Goal: Information Seeking & Learning: Learn about a topic

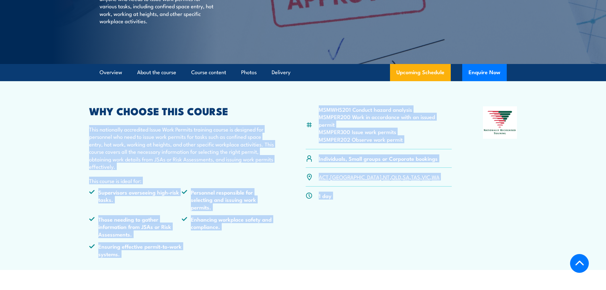
scroll to position [127, 0]
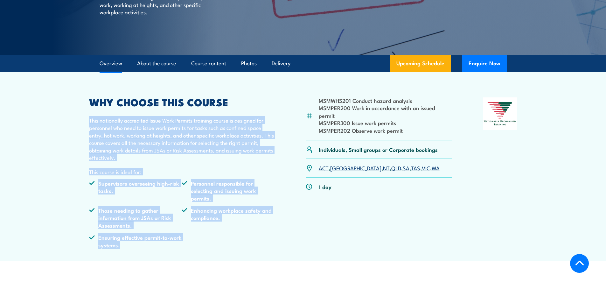
drag, startPoint x: 90, startPoint y: 248, endPoint x: 143, endPoint y: 258, distance: 54.2
click at [143, 258] on article "MSMWHS201 Conduct hazard analysis MSMPER200 Work in accordance with an issued p…" at bounding box center [302, 166] width 445 height 189
copy div "This nationally accredited Issue Work Permits training course is designed for p…"
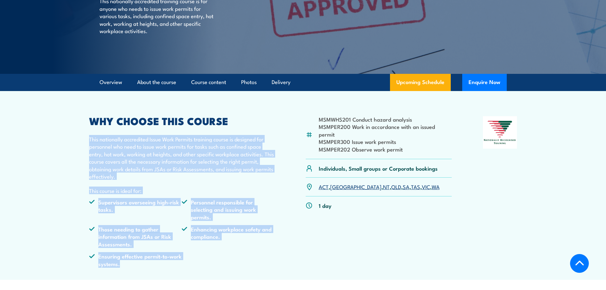
scroll to position [155, 0]
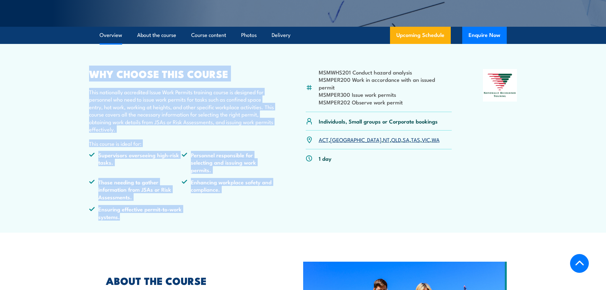
drag, startPoint x: 90, startPoint y: 77, endPoint x: 150, endPoint y: 230, distance: 164.8
click at [150, 230] on article "MSMWHS201 Conduct hazard analysis MSMPER200 Work in accordance with an issued p…" at bounding box center [302, 138] width 445 height 189
copy div "WHY CHOOSE THIS COURSE This nationally accredited Issue Work Permits training c…"
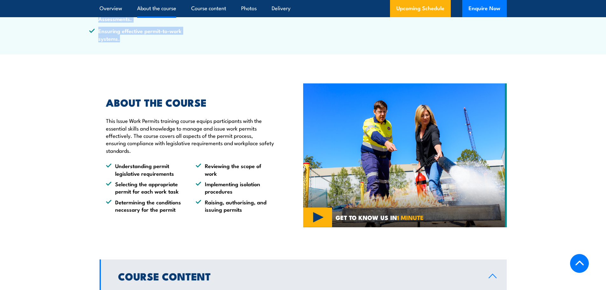
scroll to position [350, 0]
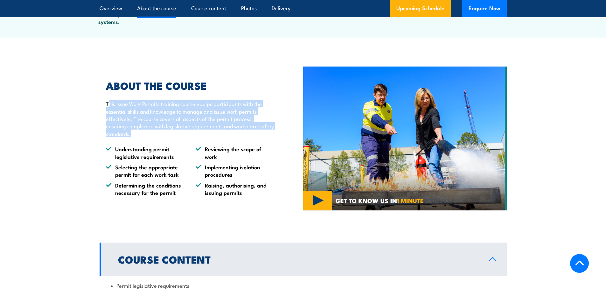
drag, startPoint x: 107, startPoint y: 102, endPoint x: 204, endPoint y: 131, distance: 101.5
click at [204, 131] on p "This Issue Work Permits training course equips participants with the essential …" at bounding box center [190, 118] width 168 height 37
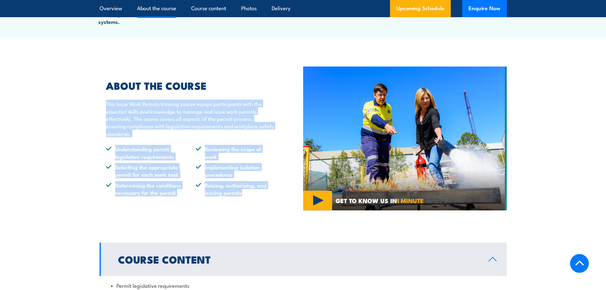
drag, startPoint x: 107, startPoint y: 104, endPoint x: 256, endPoint y: 196, distance: 175.8
click at [256, 196] on div "ABOUT THE COURSE This Issue Work Permits training course equips participants wi…" at bounding box center [201, 138] width 203 height 147
copy div "This Issue Work Permits training course equips participants with the essential …"
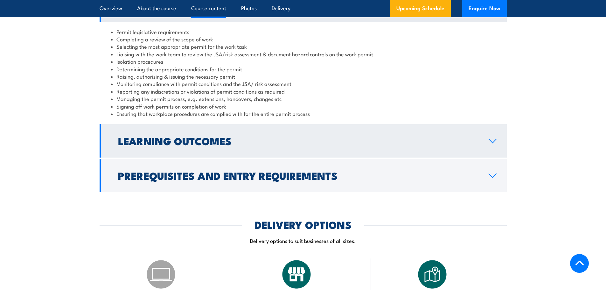
click at [186, 143] on h2 "Learning Outcomes" at bounding box center [298, 140] width 360 height 9
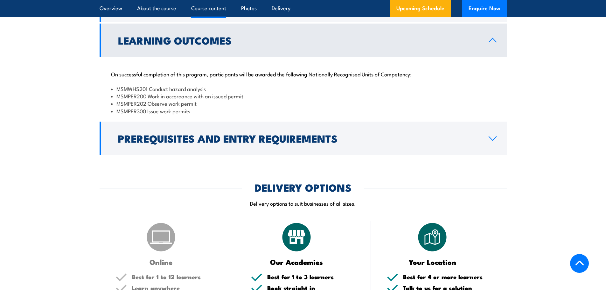
click at [199, 112] on li "MSMPER300 Issue work permits" at bounding box center [303, 110] width 384 height 7
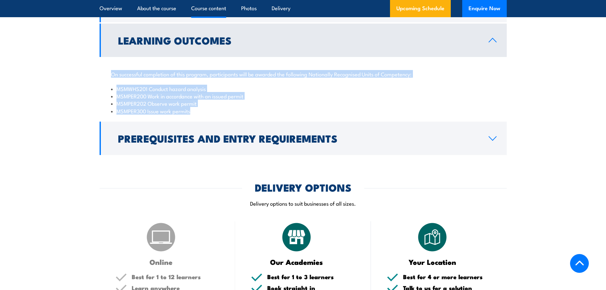
drag, startPoint x: 199, startPoint y: 112, endPoint x: 107, endPoint y: 73, distance: 99.6
click at [107, 73] on div "On successful completion of this program, participants will be awarded the foll…" at bounding box center [303, 89] width 407 height 64
copy div "On successful completion of this program, participants will be awarded the foll…"
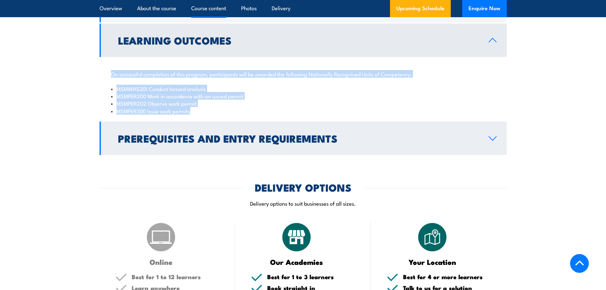
click at [161, 141] on h2 "Prerequisites and Entry Requirements" at bounding box center [298, 138] width 360 height 9
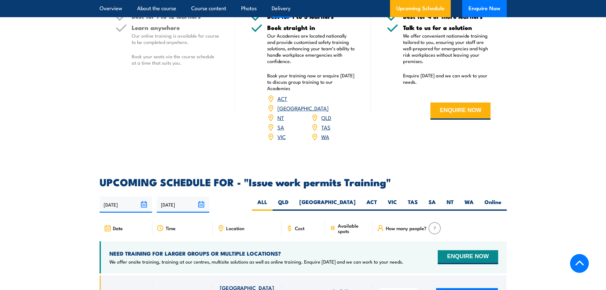
scroll to position [1111, 0]
